Goal: Find specific page/section: Find specific page/section

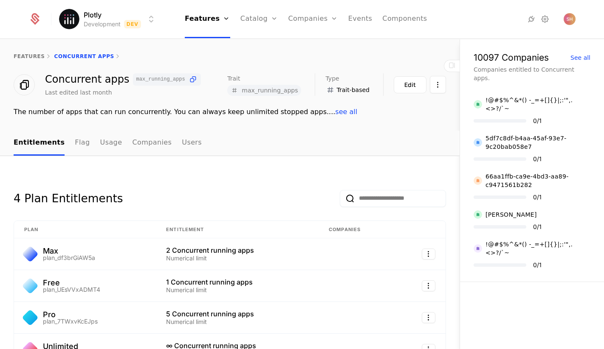
scroll to position [341, 0]
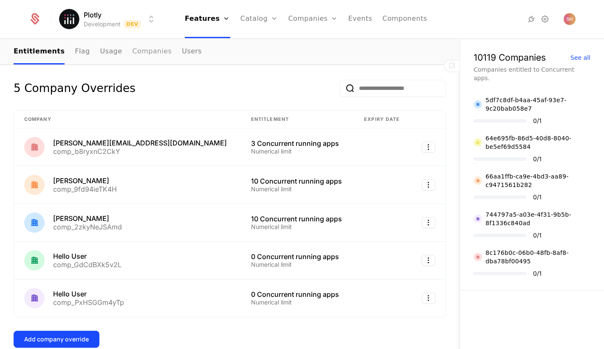
click at [140, 49] on link "Companies" at bounding box center [151, 51] width 39 height 25
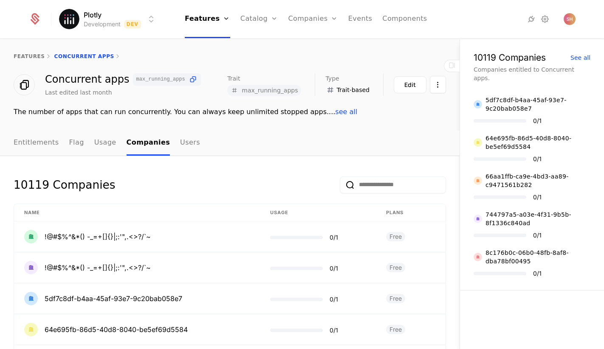
click at [391, 189] on input "email" at bounding box center [393, 185] width 106 height 17
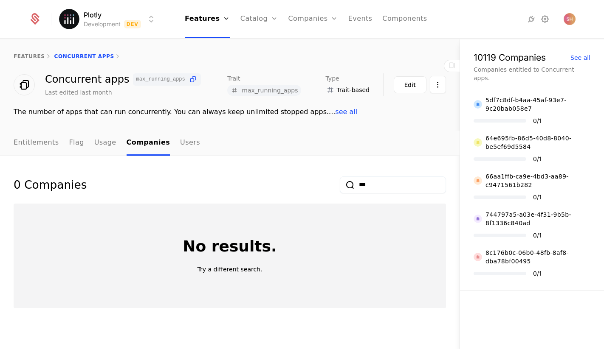
type input "***"
click at [340, 186] on button "submit" at bounding box center [340, 186] width 0 height 0
click at [309, 166] on div "0 Companies *** No results. Try a different search." at bounding box center [229, 253] width 459 height 194
click at [366, 185] on input "***" at bounding box center [393, 185] width 106 height 17
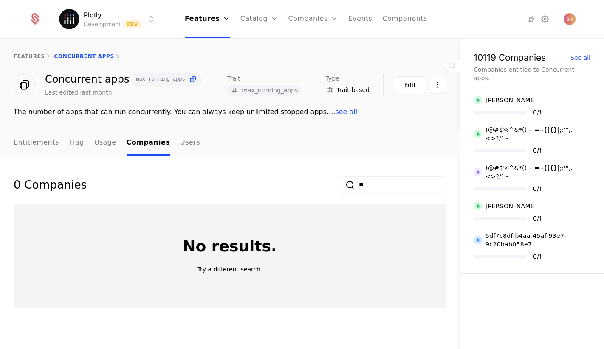
type input "*"
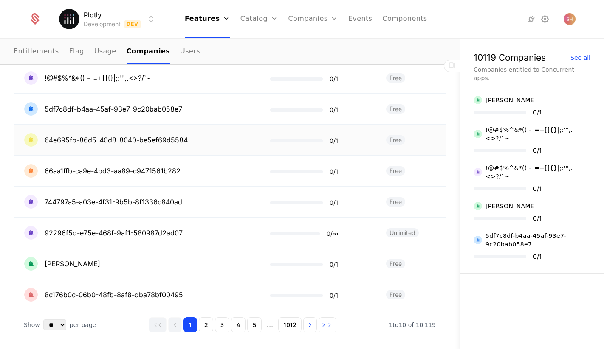
scroll to position [227, 0]
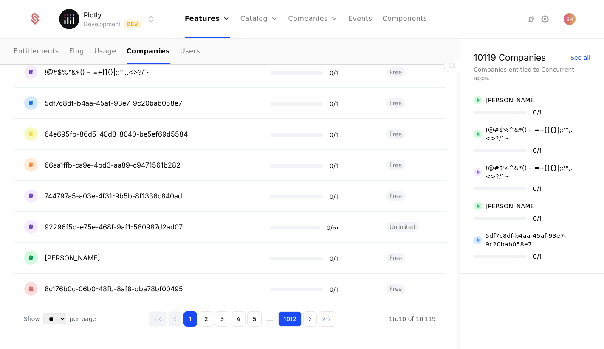
click at [287, 317] on button "1012" at bounding box center [289, 319] width 23 height 15
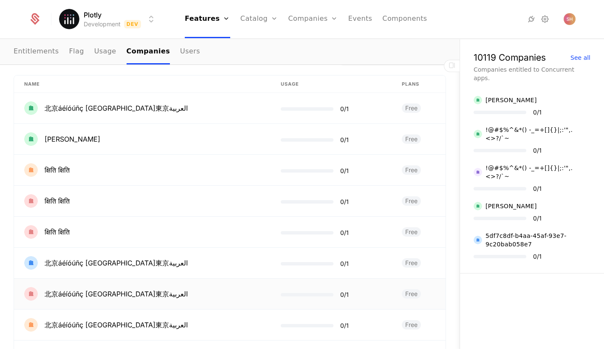
scroll to position [200, 0]
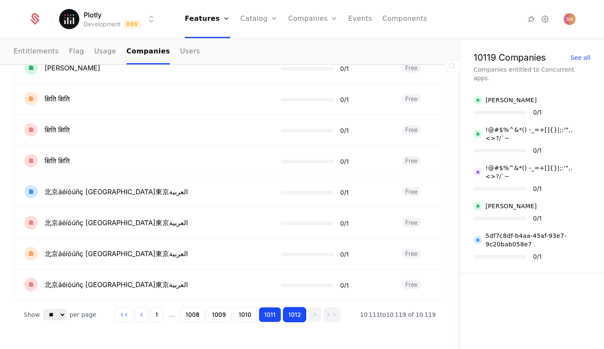
click at [272, 316] on button "1011" at bounding box center [270, 314] width 23 height 15
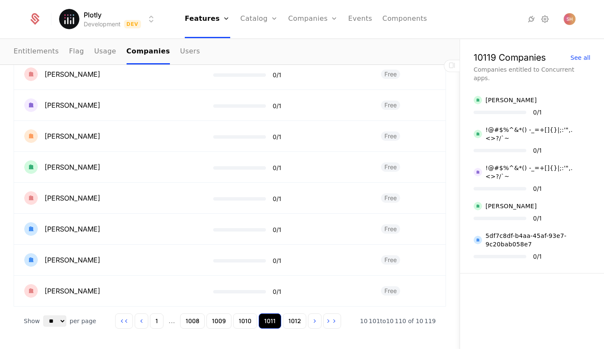
scroll to position [231, 0]
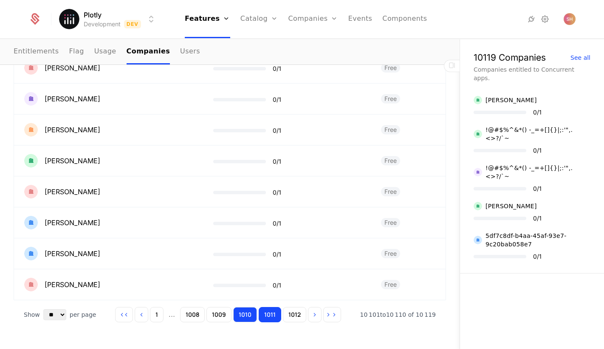
click at [250, 319] on button "1010" at bounding box center [245, 314] width 24 height 15
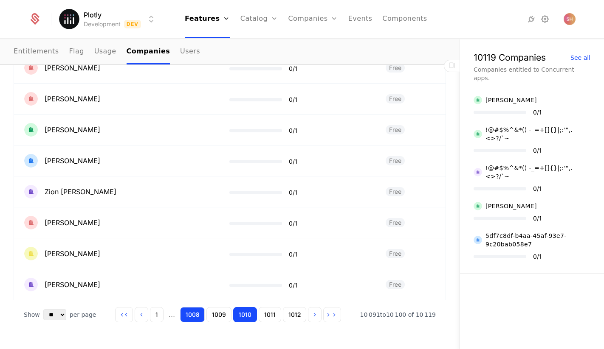
click at [197, 314] on button "1008" at bounding box center [192, 314] width 25 height 15
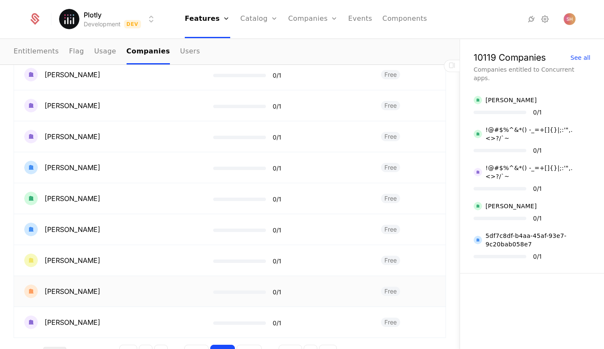
scroll to position [231, 0]
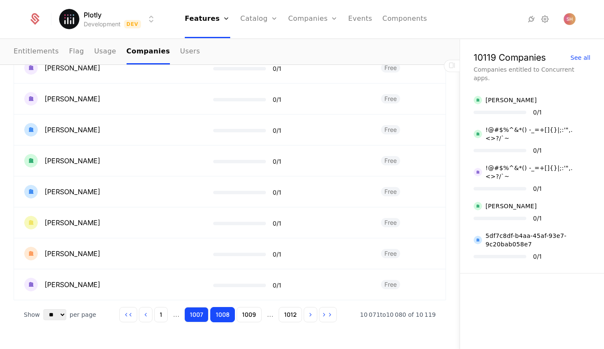
click at [193, 320] on button "1007" at bounding box center [196, 314] width 24 height 15
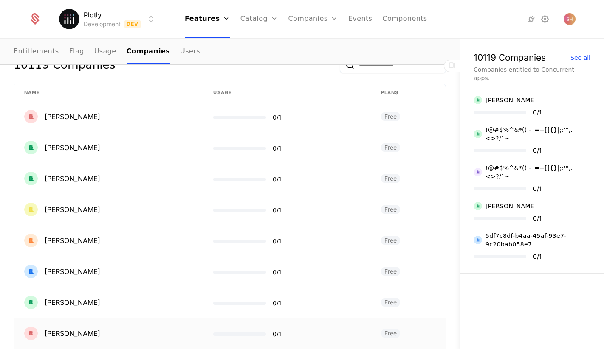
scroll to position [231, 0]
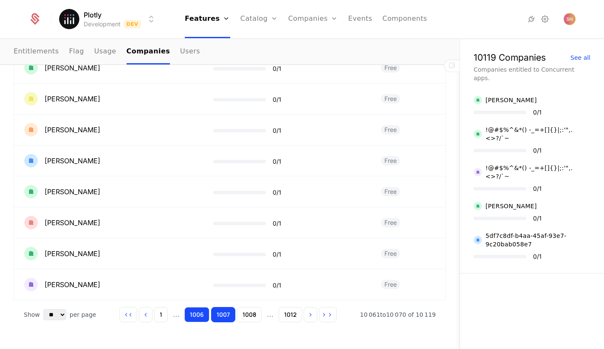
click at [191, 317] on button "1006" at bounding box center [196, 314] width 25 height 15
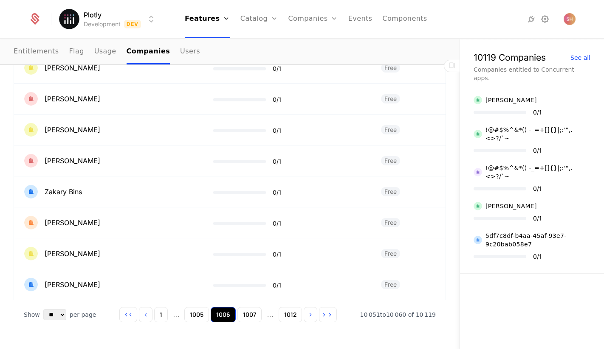
click at [191, 317] on button "1005" at bounding box center [196, 314] width 25 height 15
click at [191, 317] on button "1004" at bounding box center [196, 314] width 25 height 15
click at [191, 317] on button "1003" at bounding box center [196, 314] width 25 height 15
click at [191, 317] on button "1002" at bounding box center [196, 314] width 25 height 15
click at [191, 317] on button "1001" at bounding box center [197, 314] width 24 height 15
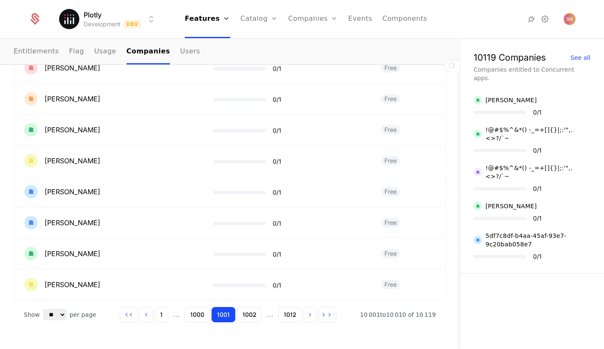
click at [191, 317] on button "1000" at bounding box center [197, 314] width 25 height 15
click at [191, 317] on button "999" at bounding box center [199, 314] width 23 height 15
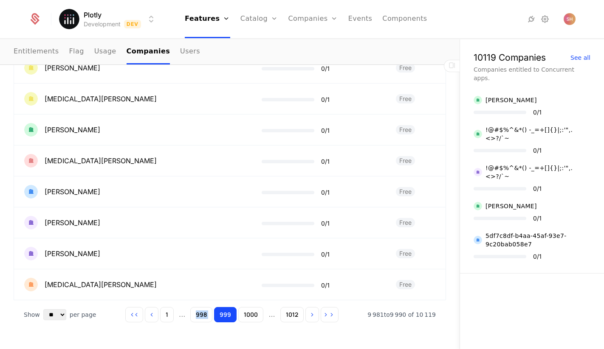
click at [191, 317] on div "1 ... [PHONE_NUMBER] ... 1012" at bounding box center [231, 314] width 213 height 15
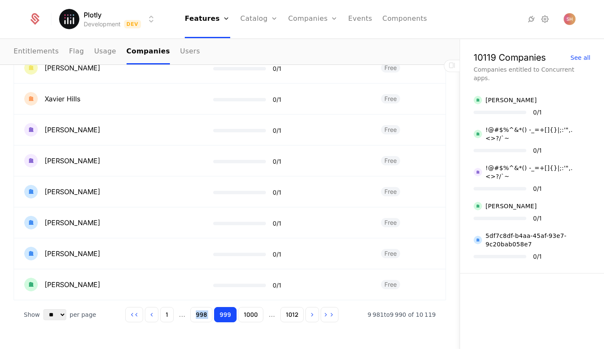
click at [191, 317] on div "1 ... [PHONE_NUMBER] ... 1012" at bounding box center [231, 314] width 213 height 15
click at [205, 315] on button "998" at bounding box center [201, 314] width 22 height 15
click at [205, 315] on button "997" at bounding box center [203, 314] width 22 height 15
click at [205, 315] on button "996" at bounding box center [203, 314] width 23 height 15
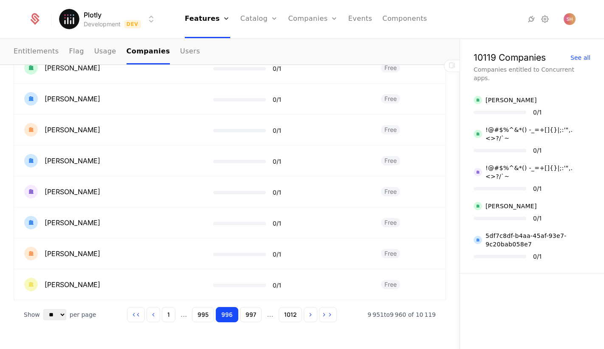
click at [205, 315] on button "995" at bounding box center [203, 314] width 22 height 15
click at [205, 315] on button "994" at bounding box center [203, 314] width 22 height 15
